Goal: Task Accomplishment & Management: Use online tool/utility

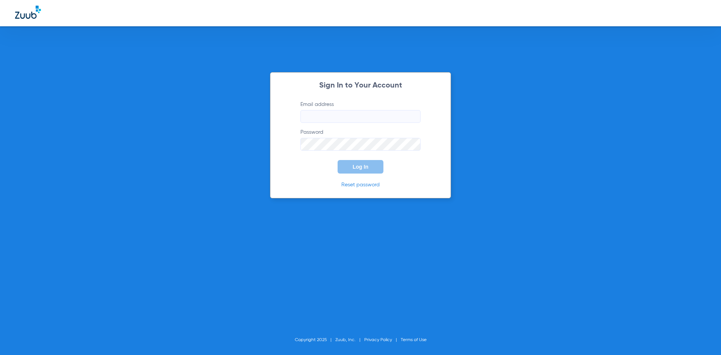
type input "[EMAIL_ADDRESS][DOMAIN_NAME]"
click at [366, 167] on span "Log In" at bounding box center [361, 167] width 16 height 6
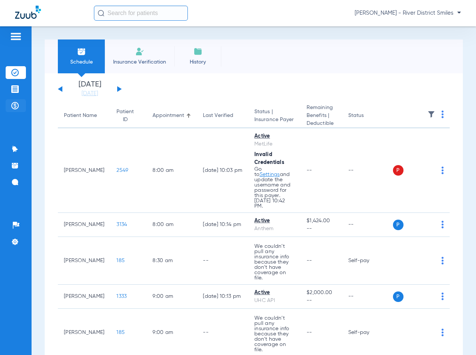
click at [17, 103] on img at bounding box center [15, 106] width 8 height 8
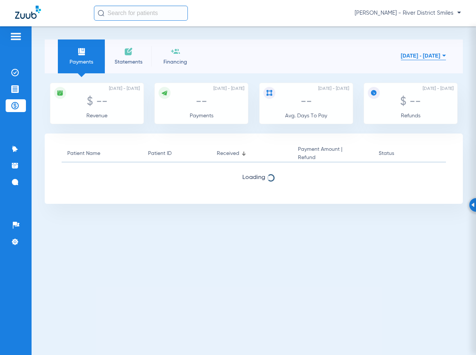
click at [133, 56] on li "Statements" at bounding box center [128, 56] width 47 height 34
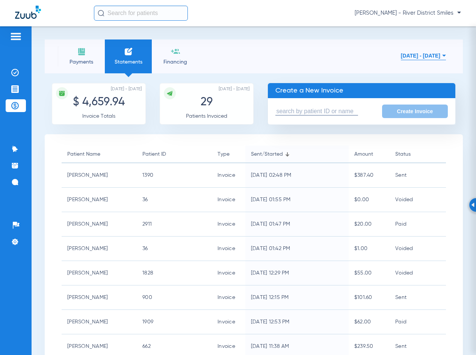
click at [327, 110] on input "text" at bounding box center [316, 111] width 83 height 8
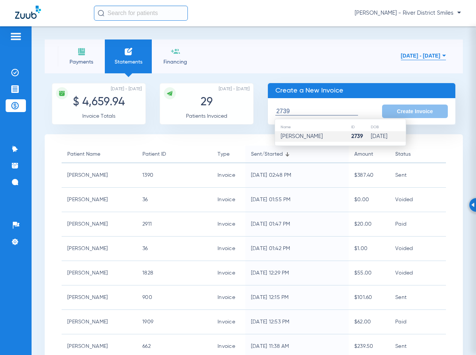
click at [323, 135] on span "[PERSON_NAME]" at bounding box center [302, 136] width 42 height 6
type input "[PERSON_NAME]"
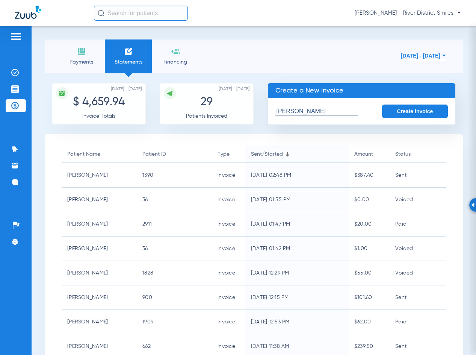
click at [434, 108] on button "Create Invoice" at bounding box center [415, 111] width 66 height 14
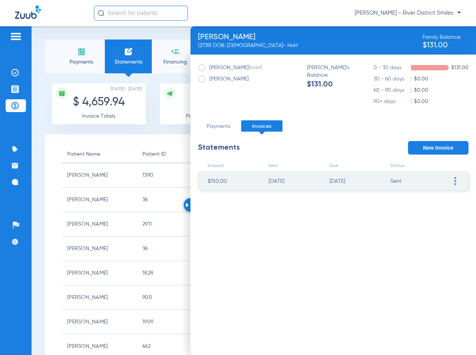
click at [453, 182] on span at bounding box center [455, 181] width 8 height 18
click at [422, 237] on li "Mark invoice PAID" at bounding box center [416, 236] width 85 height 11
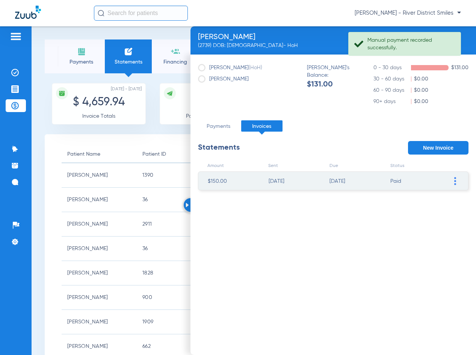
click at [448, 146] on button "New Invoice" at bounding box center [438, 148] width 60 height 14
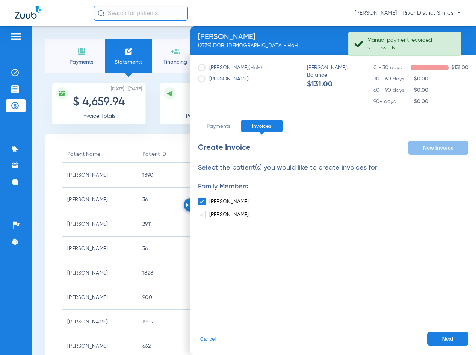
click at [438, 331] on div "Select the patient(s) you would like to create invoices for. Family Members [PE…" at bounding box center [333, 259] width 271 height 191
click at [438, 333] on button "Next" at bounding box center [447, 339] width 41 height 14
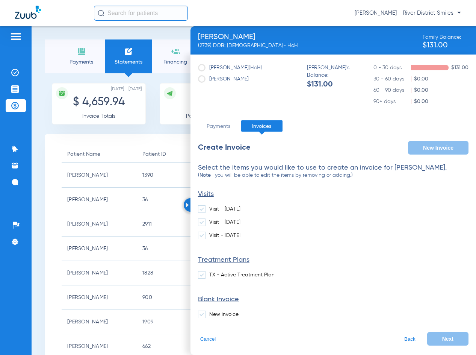
click at [240, 213] on li "Visit - [DATE]" at bounding box center [333, 211] width 271 height 13
click at [235, 208] on label "Visit - [DATE]" at bounding box center [219, 209] width 42 height 8
click at [211, 206] on input "Visit - [DATE]" at bounding box center [211, 206] width 0 height 0
click at [440, 334] on button "Next" at bounding box center [447, 339] width 41 height 14
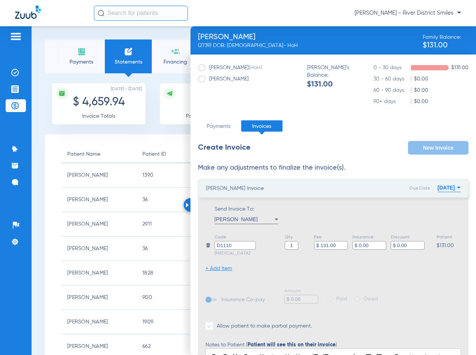
drag, startPoint x: 372, startPoint y: 244, endPoint x: 293, endPoint y: 235, distance: 80.1
click at [293, 235] on li "Code D1110 [MEDICAL_DATA] Qty 1 Fee $ 131.00 Insurance $ 0.00 Discount $ 0.00 P…" at bounding box center [334, 245] width 256 height 24
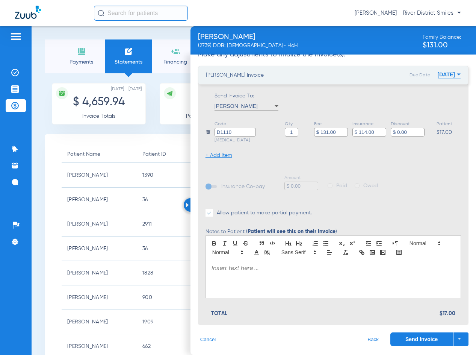
scroll to position [0, 0]
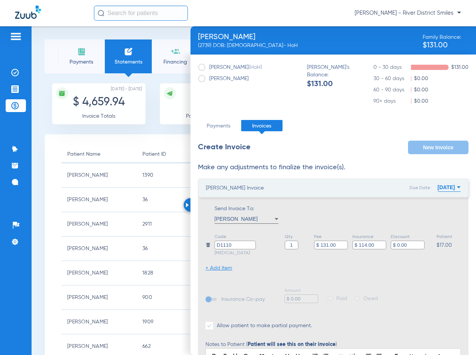
type input "$ 114.00"
click at [442, 188] on button "[DATE]" at bounding box center [449, 187] width 23 height 15
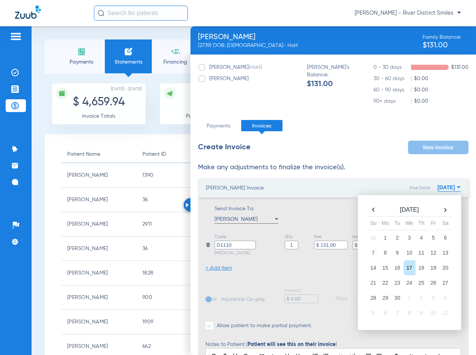
click at [368, 211] on th at bounding box center [374, 209] width 12 height 11
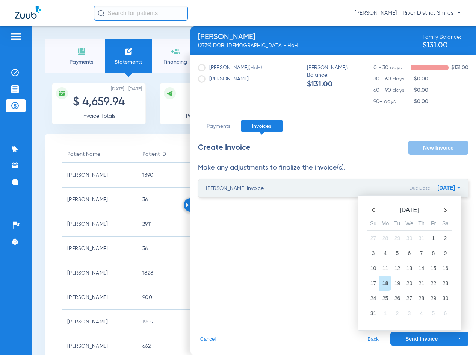
scroll to position [0, 0]
click at [411, 301] on td "27" at bounding box center [410, 297] width 12 height 15
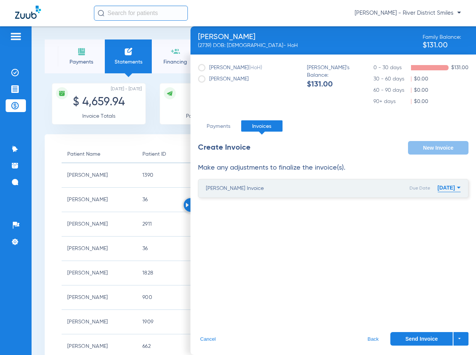
click at [423, 337] on button "Send Invoice" at bounding box center [421, 339] width 62 height 14
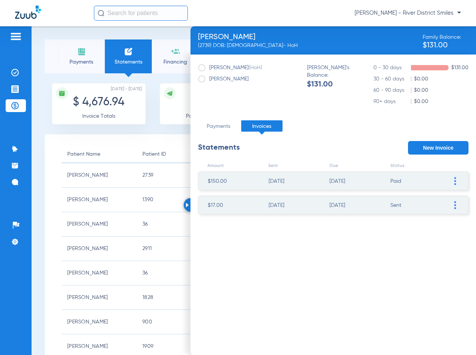
click at [186, 205] on img at bounding box center [187, 205] width 3 height 5
